Goal: Task Accomplishment & Management: Use online tool/utility

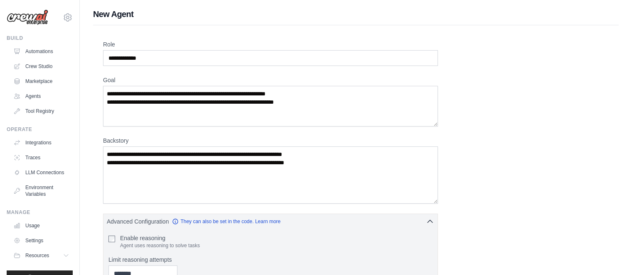
scroll to position [332, 0]
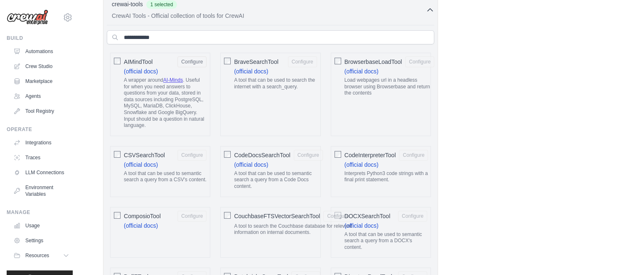
click at [31, 97] on link "Agents" at bounding box center [42, 96] width 63 height 13
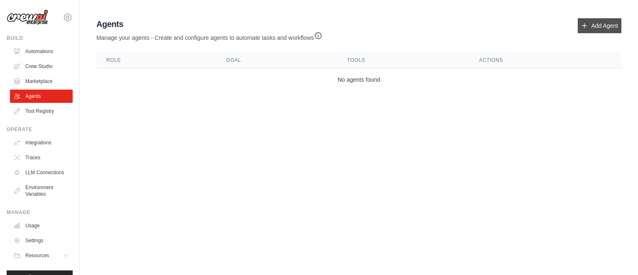
click at [606, 28] on link "Add Agent" at bounding box center [600, 25] width 44 height 15
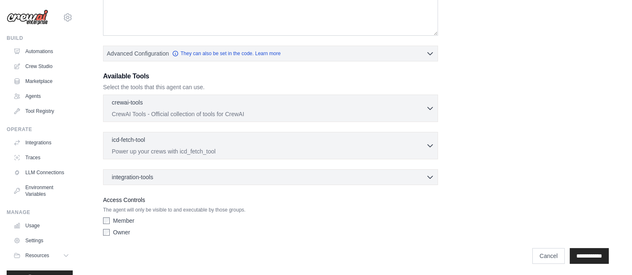
scroll to position [169, 0]
click at [540, 257] on link "Cancel" at bounding box center [548, 256] width 32 height 16
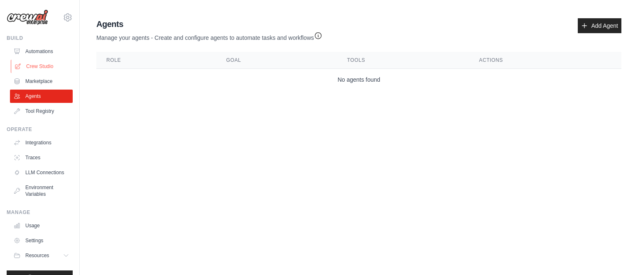
click at [37, 69] on link "Crew Studio" at bounding box center [42, 66] width 63 height 13
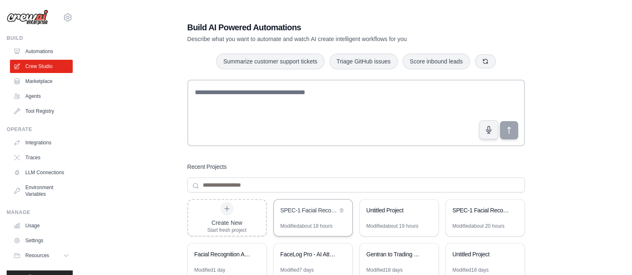
click at [298, 218] on div "SPEC-1 Facial Recognition App: Analysis to Implementation" at bounding box center [313, 211] width 79 height 23
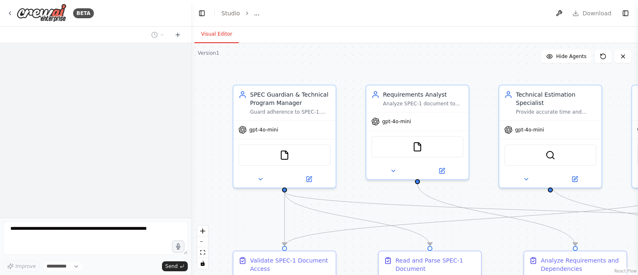
select select "****"
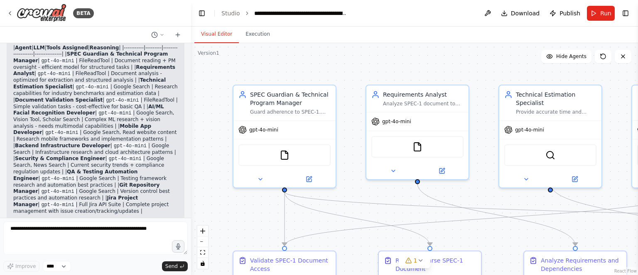
scroll to position [6334, 0]
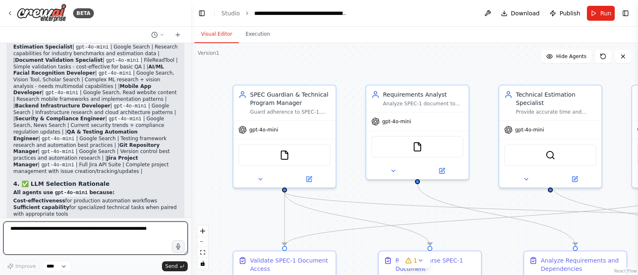
click at [75, 235] on textarea at bounding box center [95, 238] width 184 height 33
type textarea "**********"
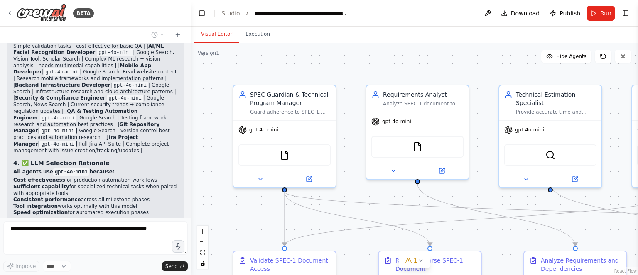
scroll to position [6385, 0]
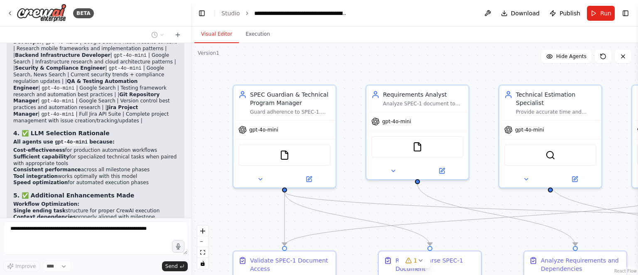
click at [157, 258] on div at bounding box center [95, 240] width 184 height 36
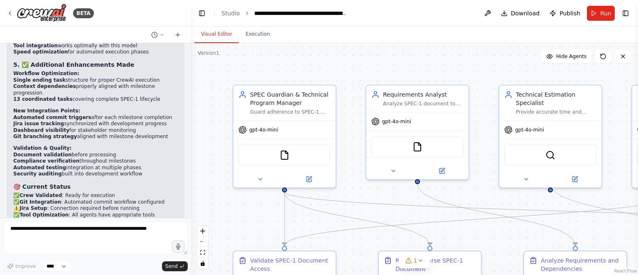
scroll to position [7430, 0]
